Goal: Task Accomplishment & Management: Manage account settings

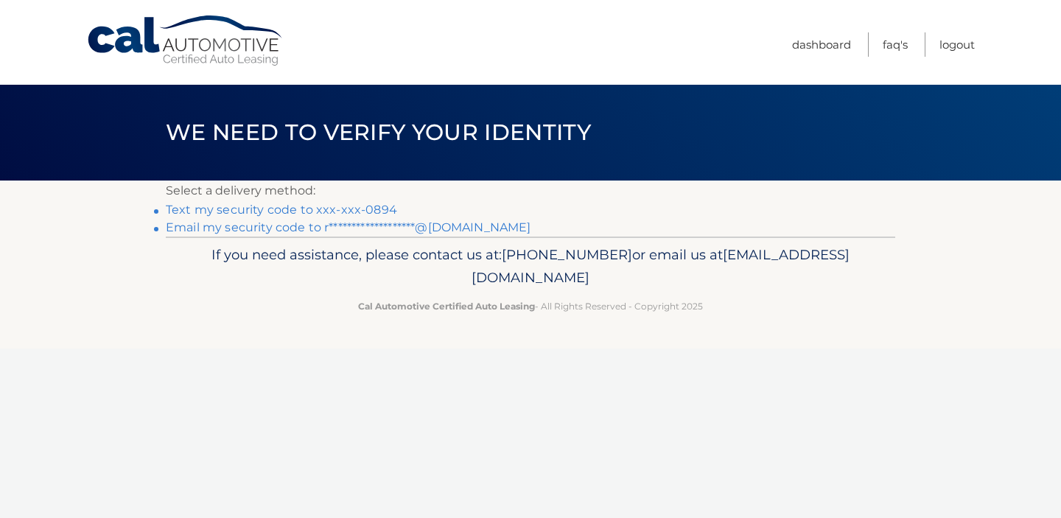
click at [326, 207] on link "Text my security code to xxx-xxx-0894" at bounding box center [281, 210] width 231 height 14
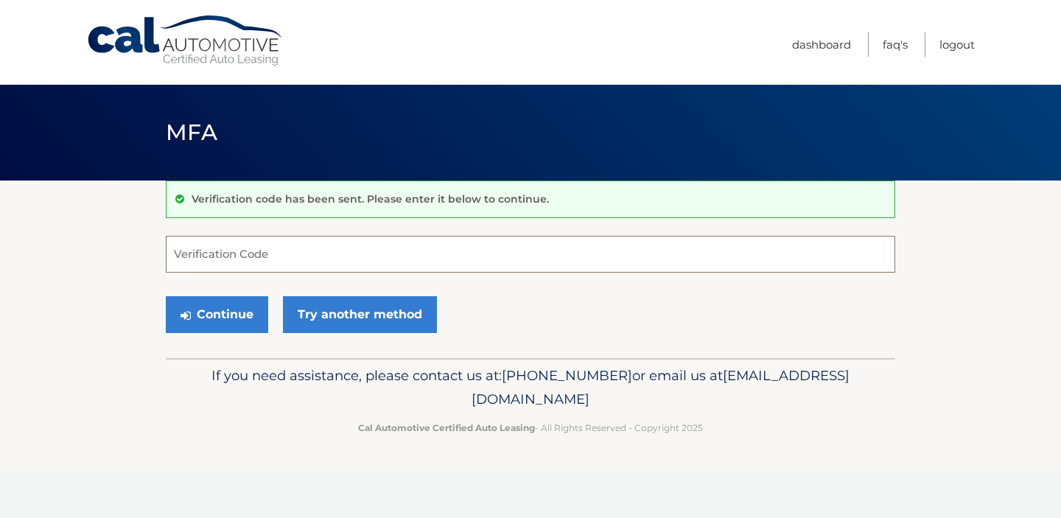
click at [316, 249] on input "Verification Code" at bounding box center [530, 254] width 729 height 37
click at [313, 260] on input "Verification Code" at bounding box center [530, 254] width 729 height 37
type input "671112"
click at [245, 301] on button "Continue" at bounding box center [217, 314] width 102 height 37
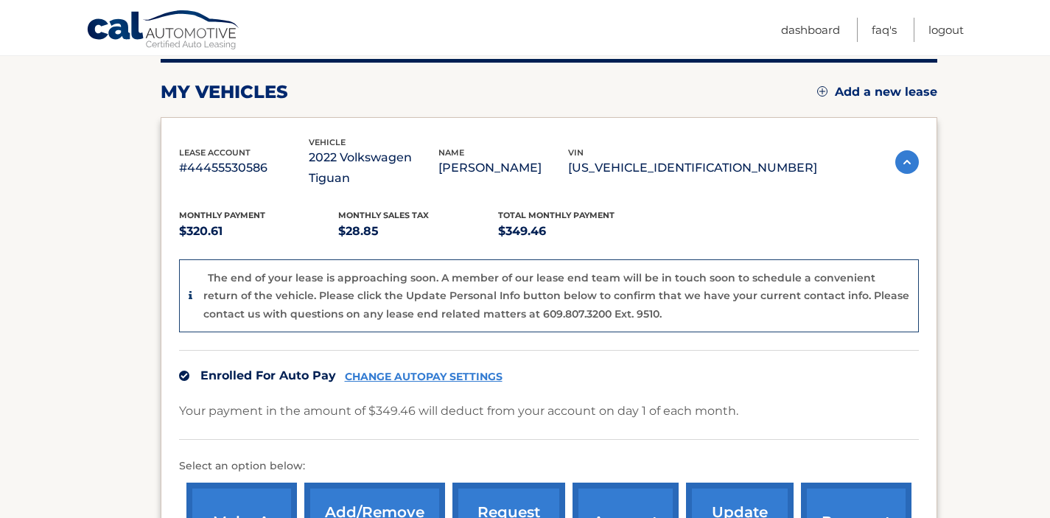
scroll to position [189, 0]
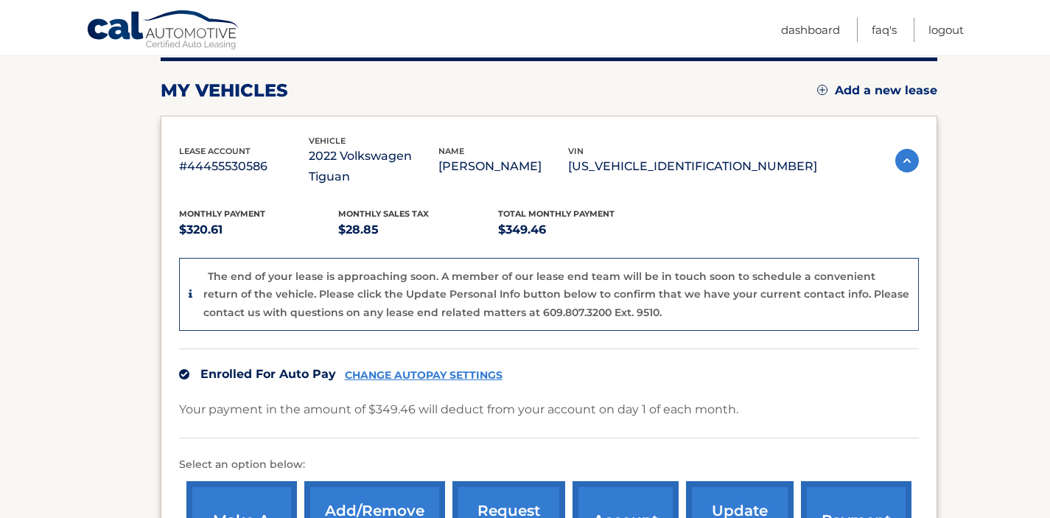
click at [397, 369] on link "CHANGE AUTOPAY SETTINGS" at bounding box center [424, 375] width 158 height 13
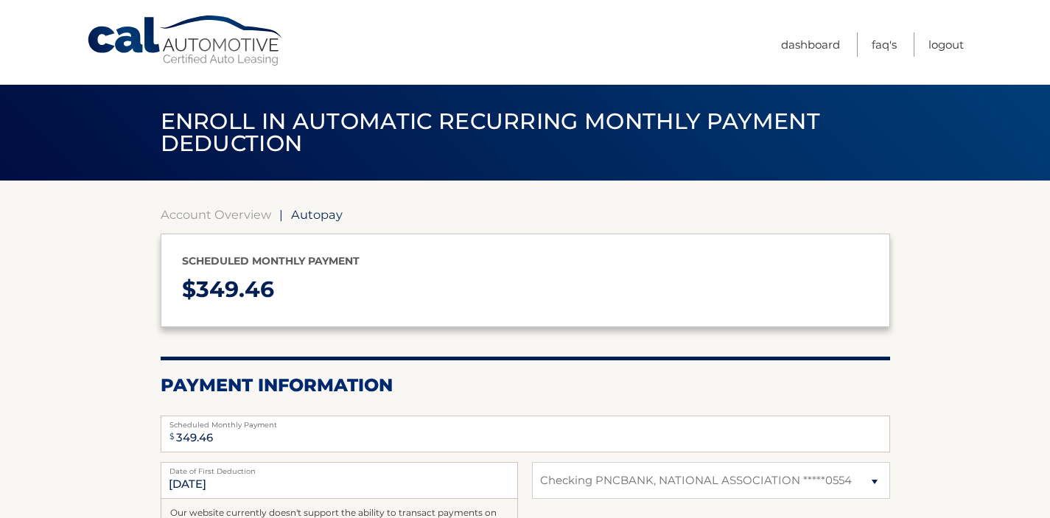
select select "N2QyODFhMmUtNDU4Zi00YWUxLWIyZTMtMWZkMmQ3ZDkwNDQ4"
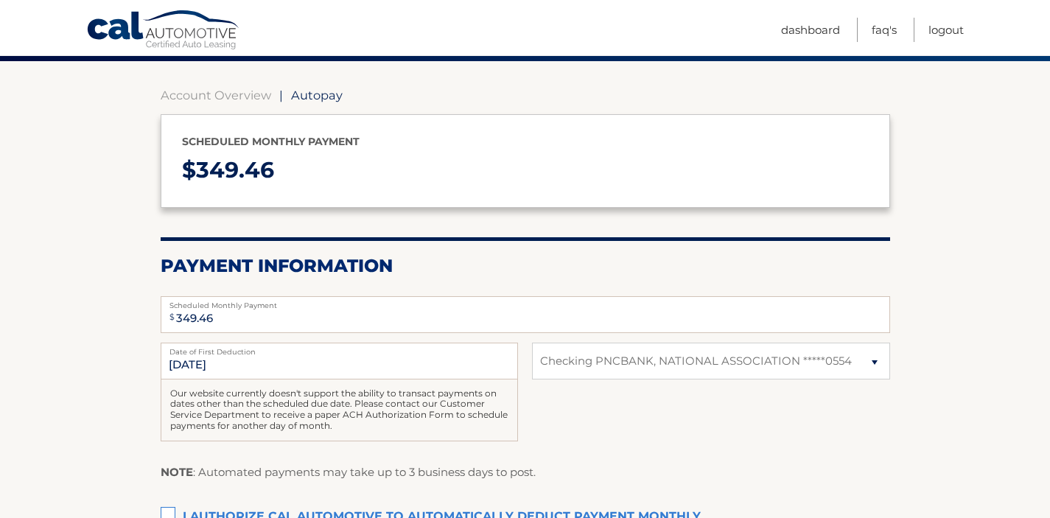
scroll to position [122, 0]
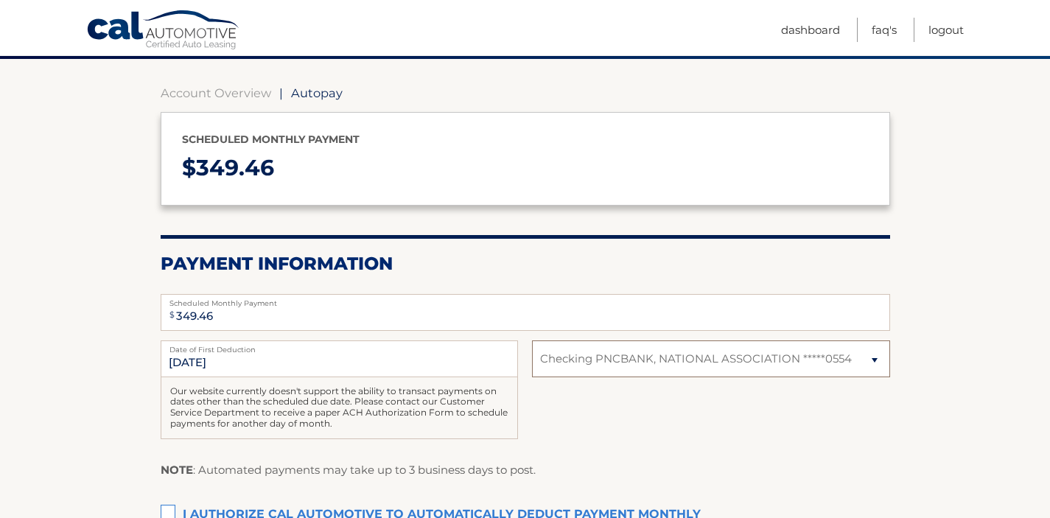
click at [631, 361] on select "Select Bank Account Checking PNCBANK, NATIONAL ASSOCIATION *****0554" at bounding box center [710, 358] width 357 height 37
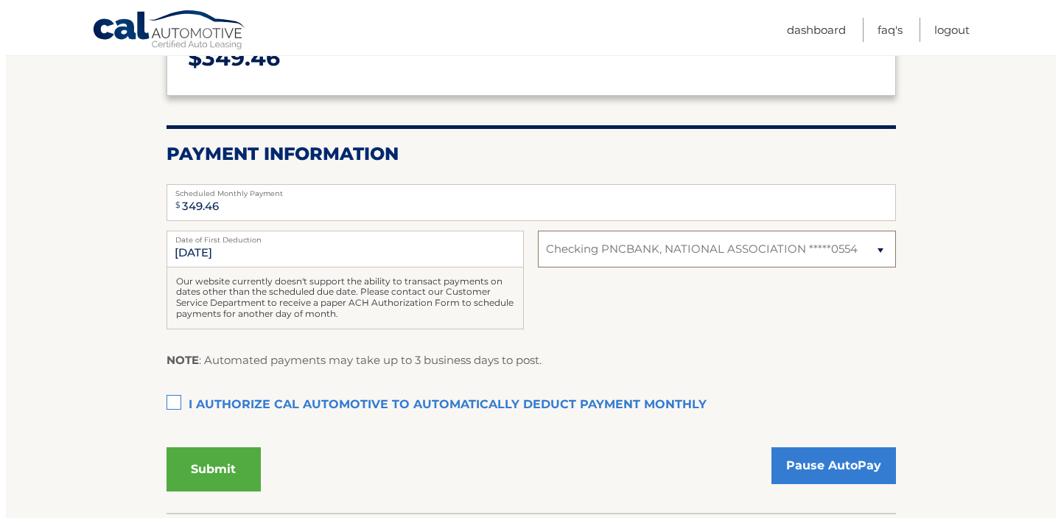
scroll to position [270, 0]
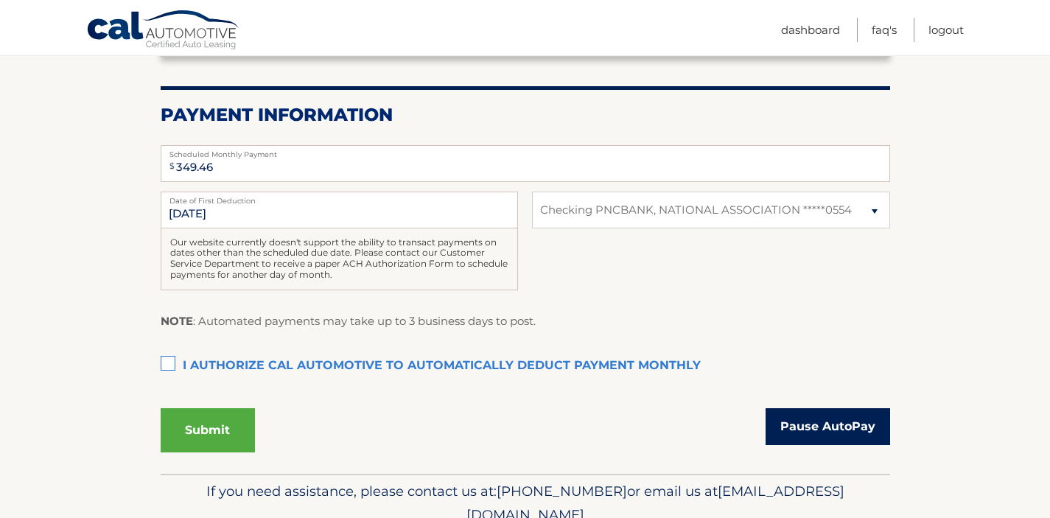
click at [779, 429] on link "Pause AutoPay" at bounding box center [827, 426] width 125 height 37
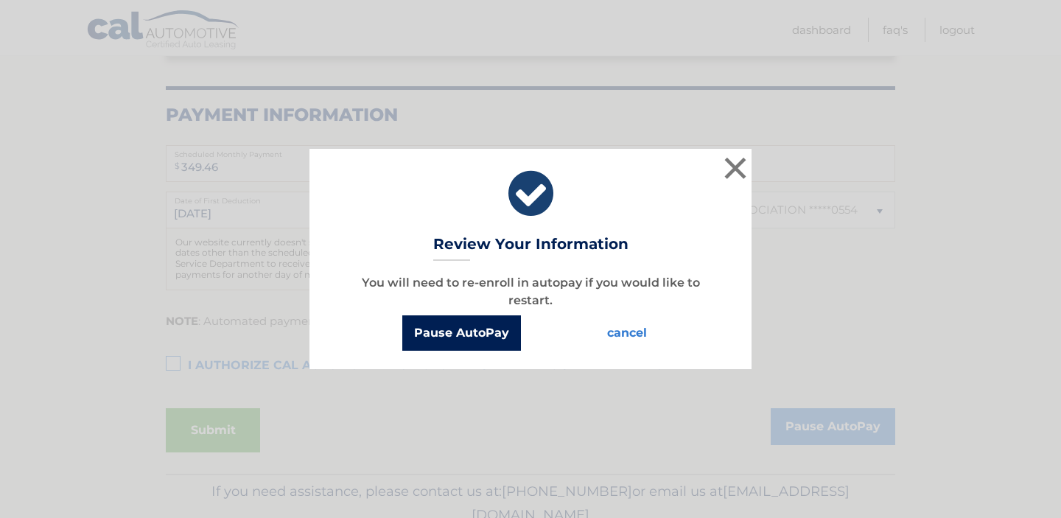
click at [452, 335] on button "Pause AutoPay" at bounding box center [461, 332] width 119 height 35
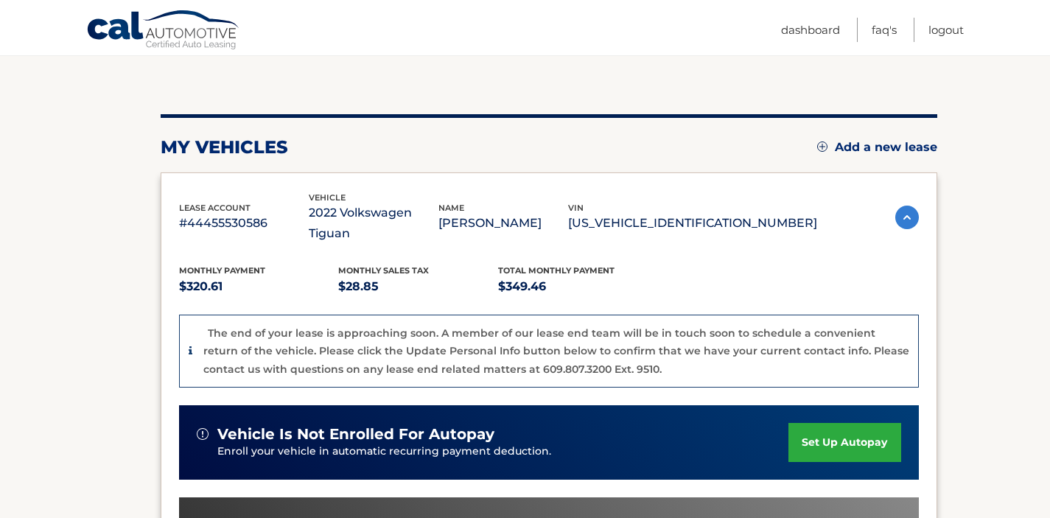
scroll to position [150, 0]
